Goal: Browse casually: Explore the website without a specific task or goal

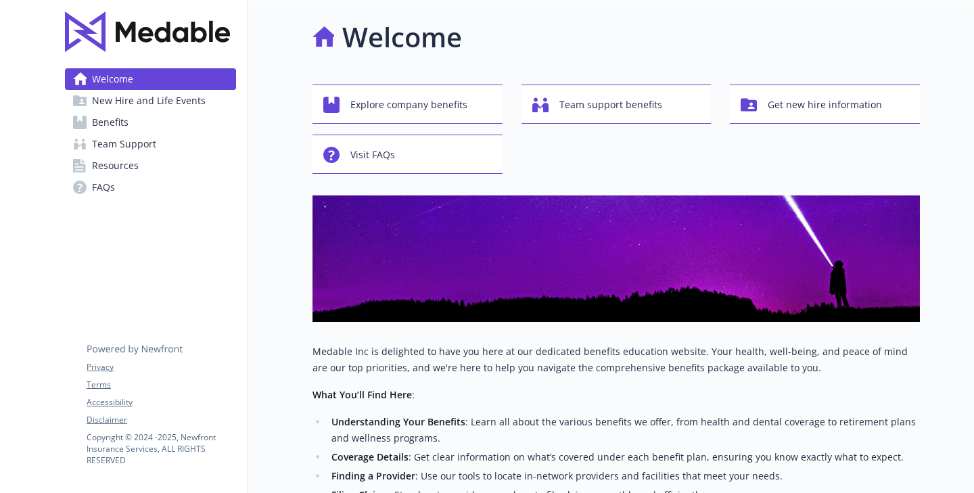
click at [283, 227] on div "Welcome Explore company benefits Team support benefits Get new hire information…" at bounding box center [584, 371] width 672 height 740
